Goal: Transaction & Acquisition: Book appointment/travel/reservation

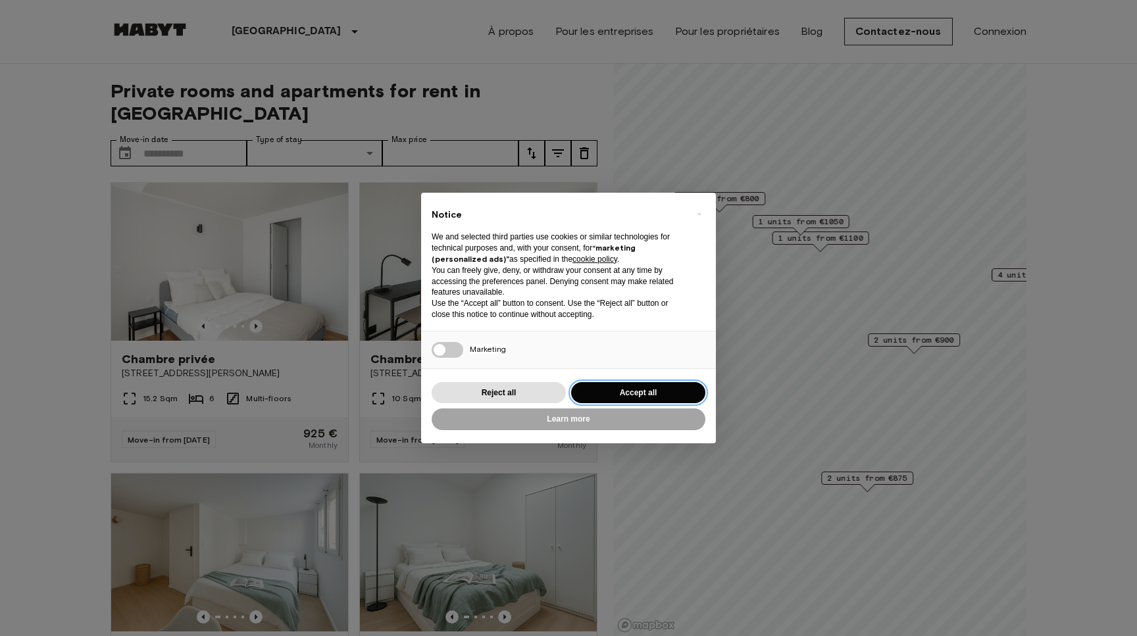
click at [637, 397] on button "Accept all" at bounding box center [638, 393] width 134 height 22
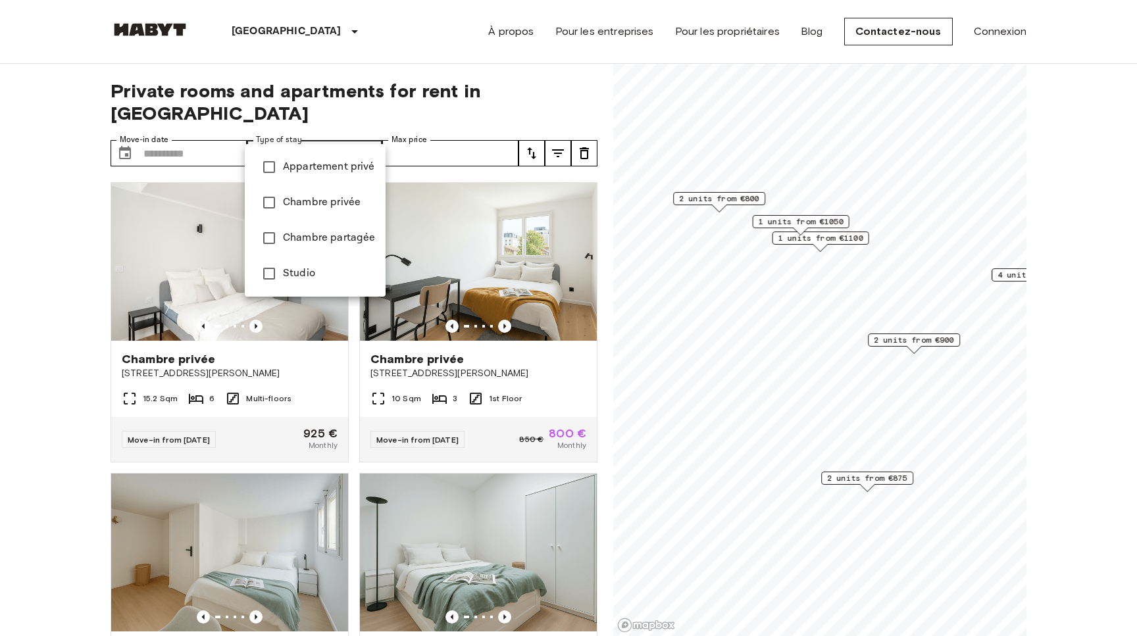
click at [339, 170] on span "Appartement privé" at bounding box center [329, 167] width 92 height 16
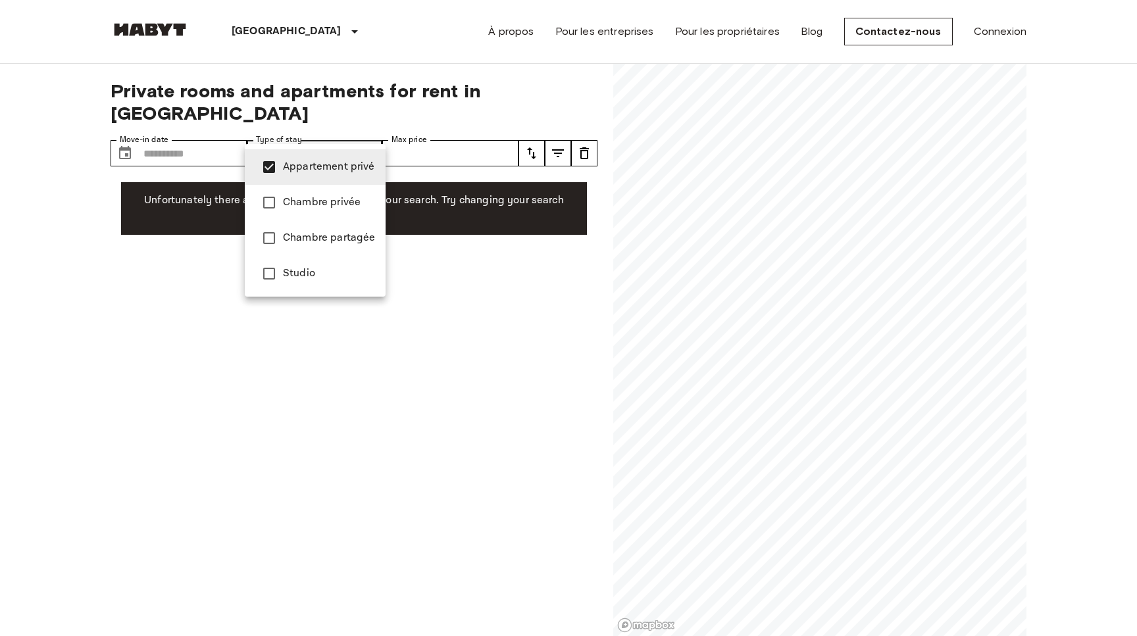
click at [483, 259] on div at bounding box center [568, 318] width 1137 height 636
click at [331, 272] on span "Studio" at bounding box center [329, 274] width 92 height 16
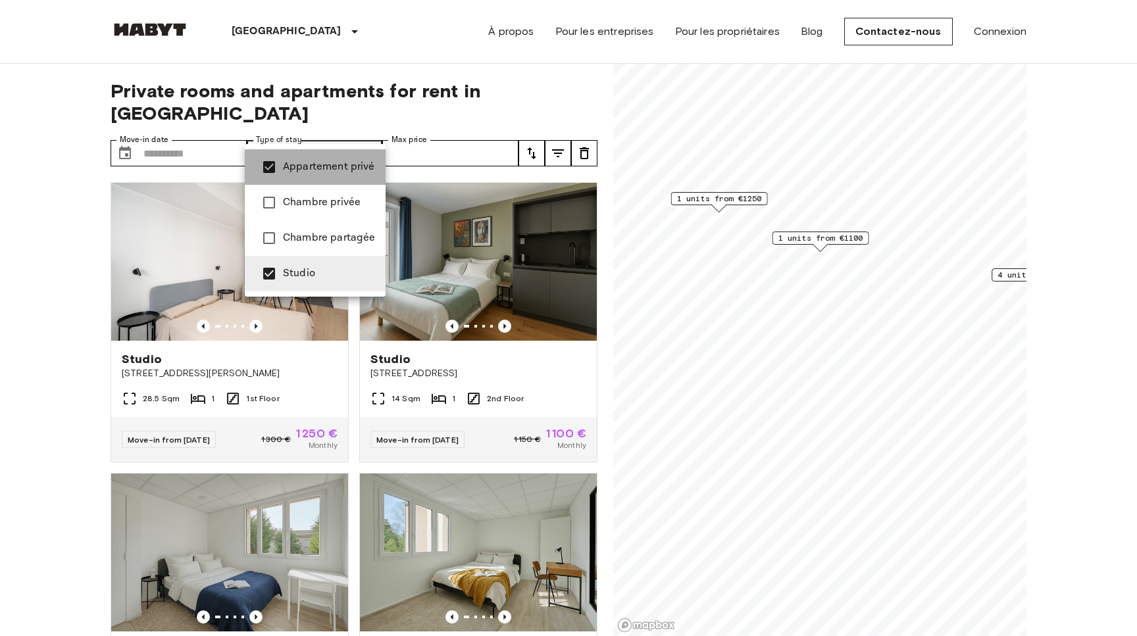
click at [318, 170] on span "Appartement privé" at bounding box center [329, 167] width 92 height 16
type input "******"
click at [517, 104] on div at bounding box center [568, 318] width 1137 height 636
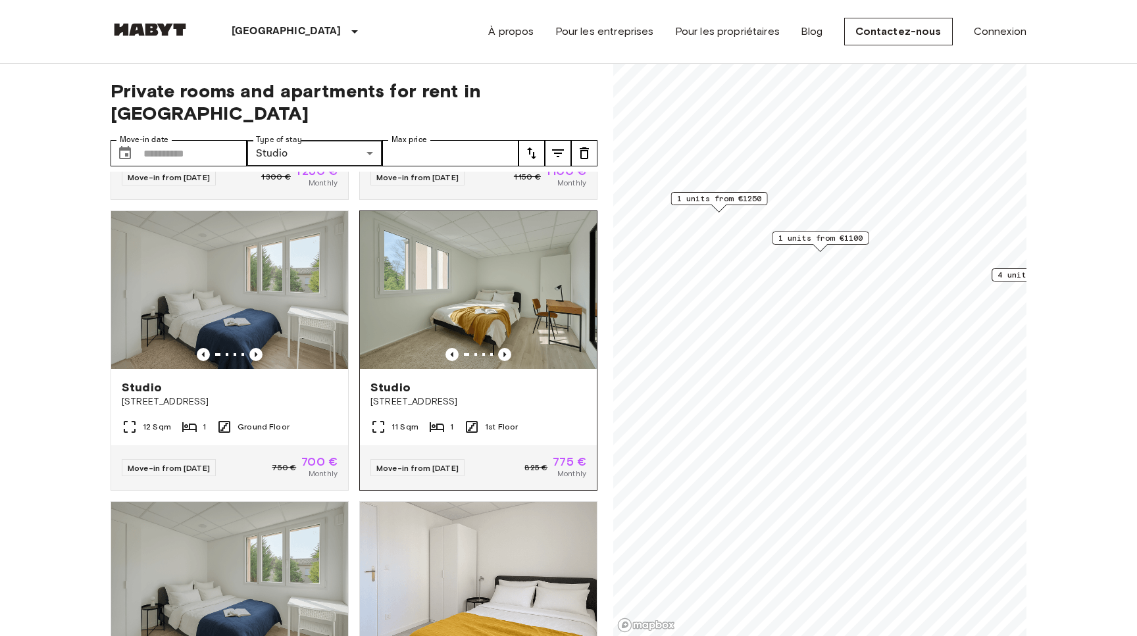
scroll to position [263, 0]
click at [505, 351] on icon "Previous image" at bounding box center [504, 353] width 3 height 5
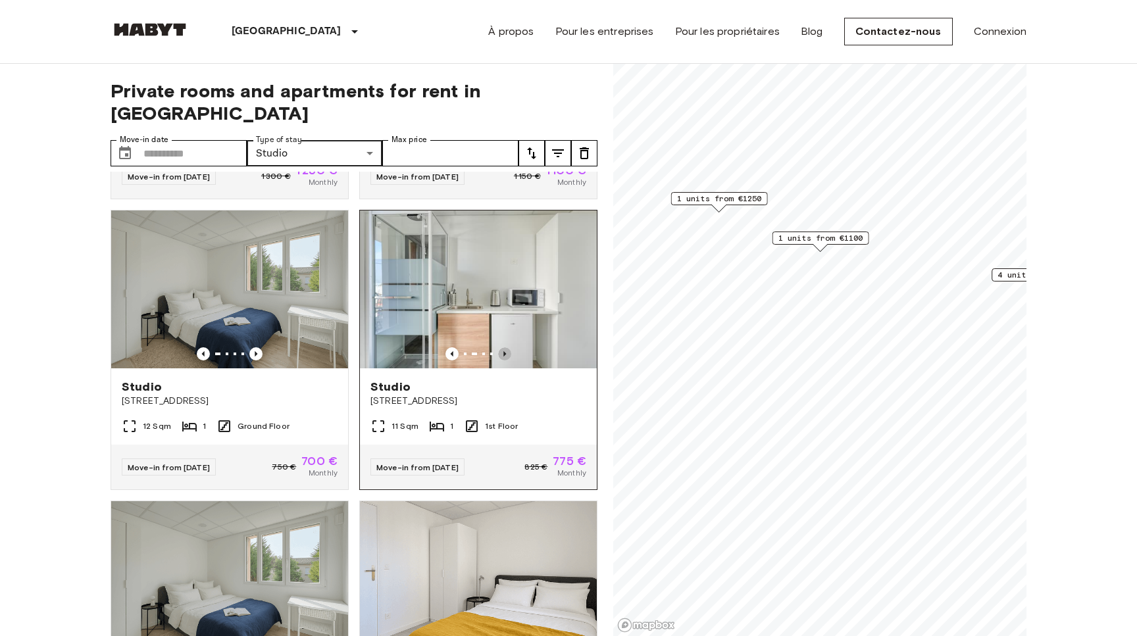
click at [505, 351] on icon "Previous image" at bounding box center [504, 353] width 3 height 5
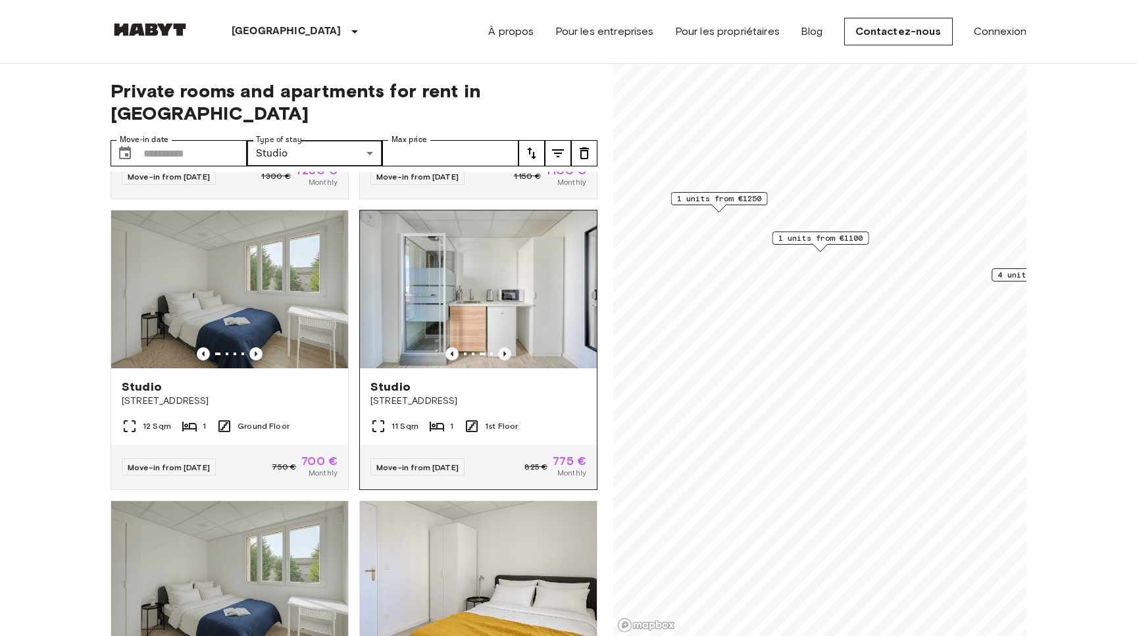
click at [505, 351] on icon "Previous image" at bounding box center [504, 353] width 3 height 5
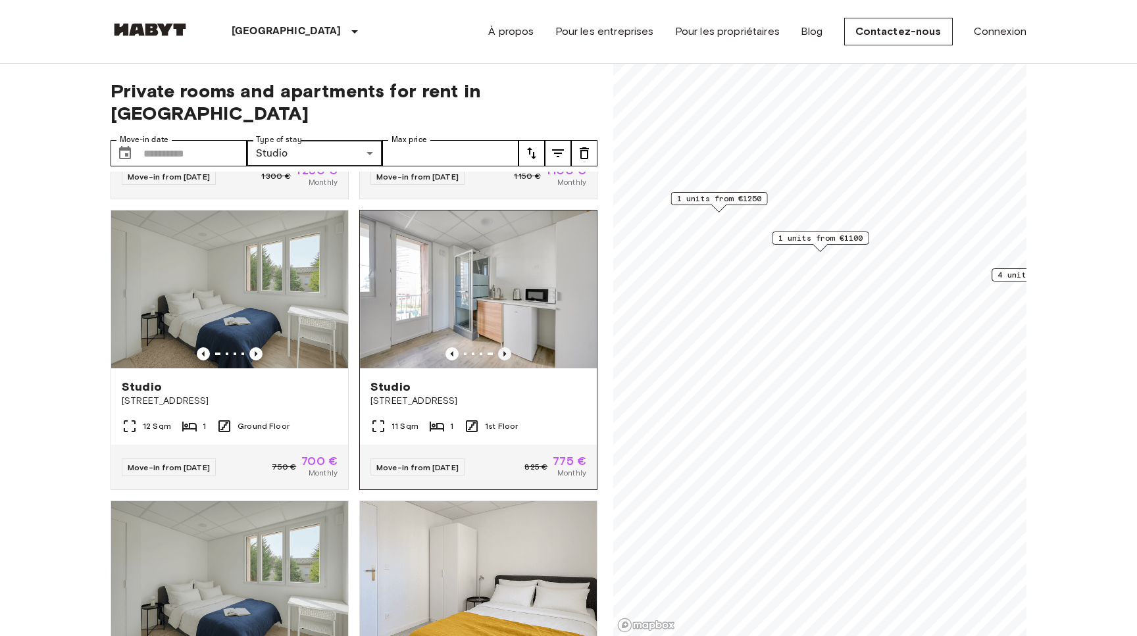
click at [505, 351] on icon "Previous image" at bounding box center [504, 353] width 3 height 5
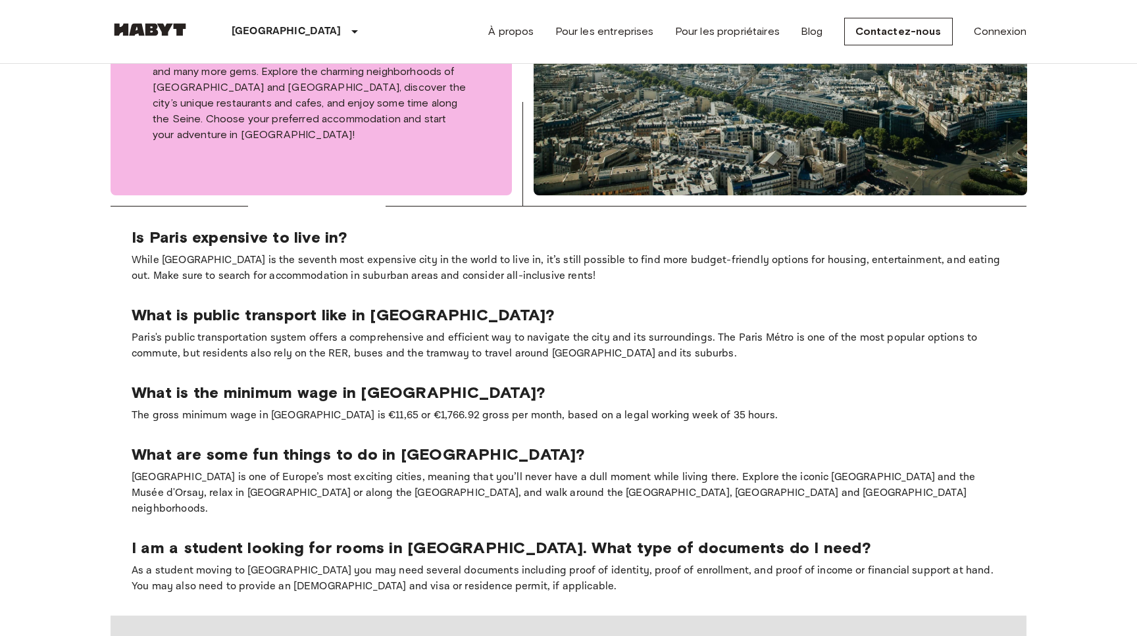
scroll to position [784, 0]
